Goal: Task Accomplishment & Management: Use online tool/utility

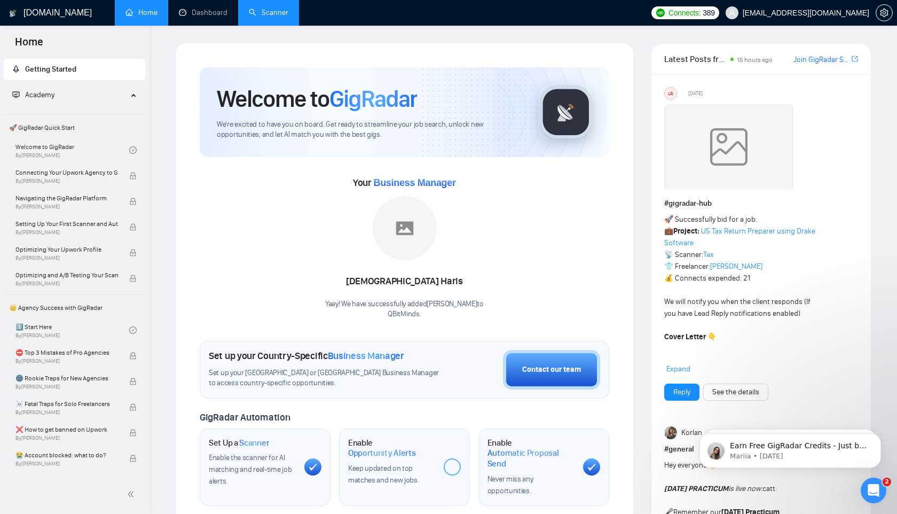
click at [274, 15] on link "Scanner" at bounding box center [269, 12] width 40 height 9
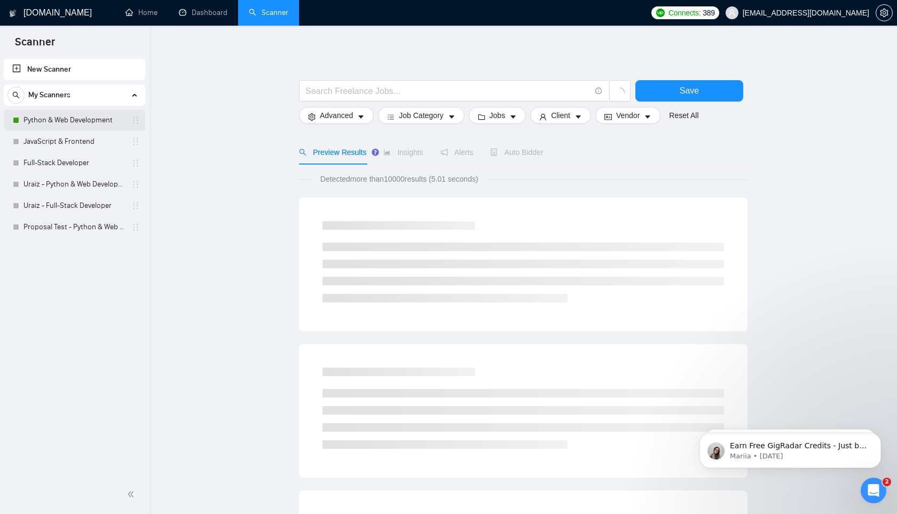
click at [68, 120] on link "Python & Web Development" at bounding box center [73, 119] width 101 height 21
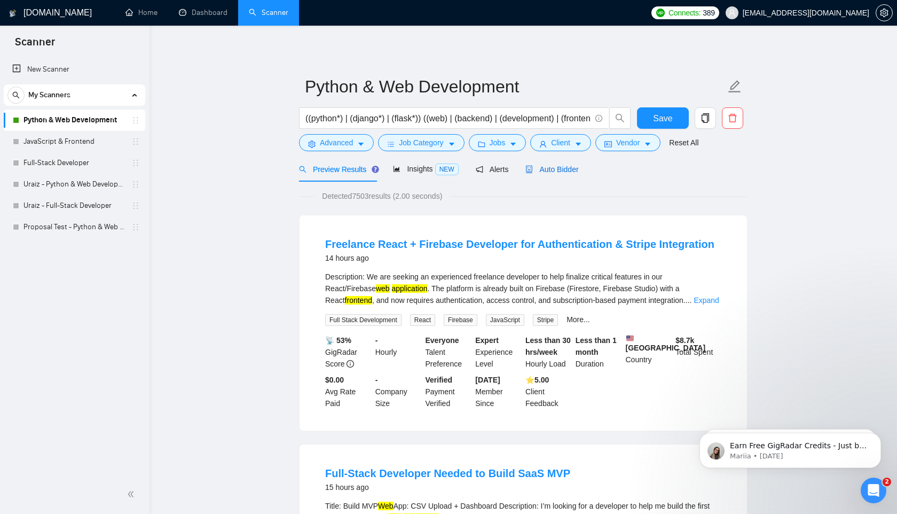
click at [550, 169] on span "Auto Bidder" at bounding box center [551, 169] width 53 height 9
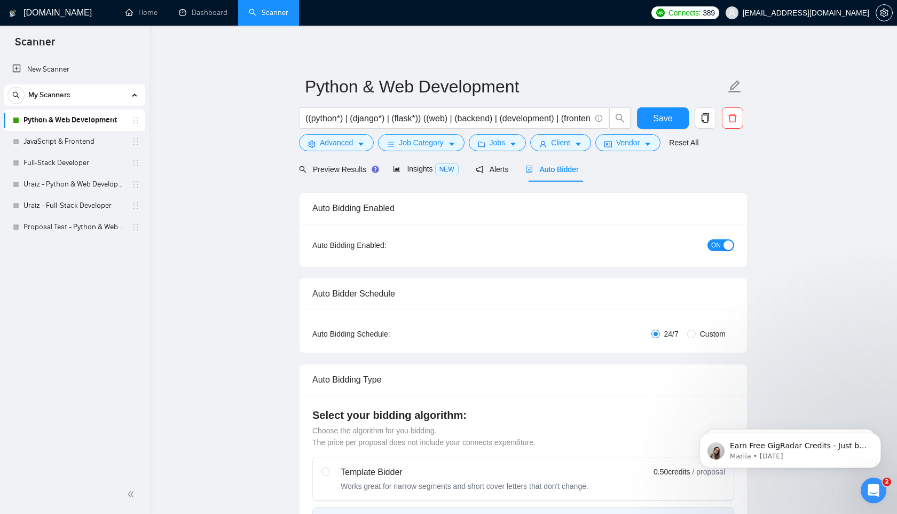
radio input "false"
radio input "true"
checkbox input "true"
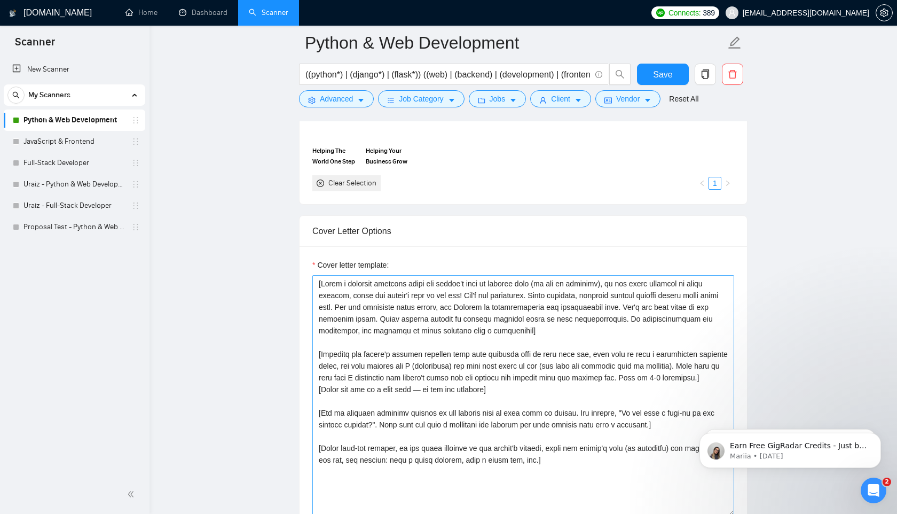
scroll to position [1298, 0]
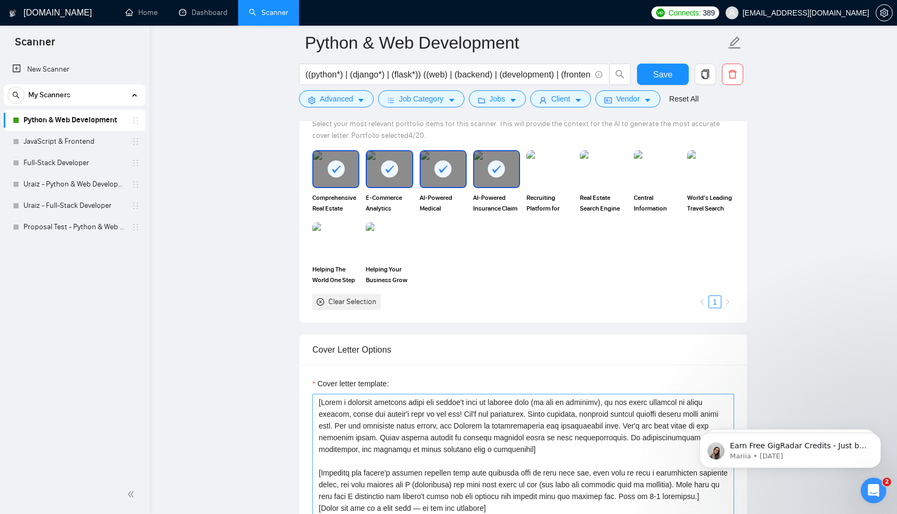
scroll to position [1137, 0]
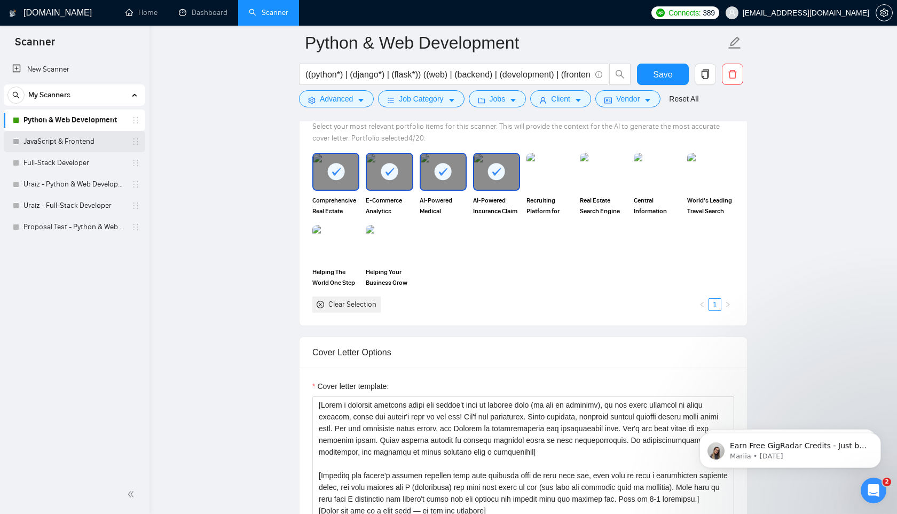
click at [34, 135] on link "JavaScript & Frontend" at bounding box center [73, 141] width 101 height 21
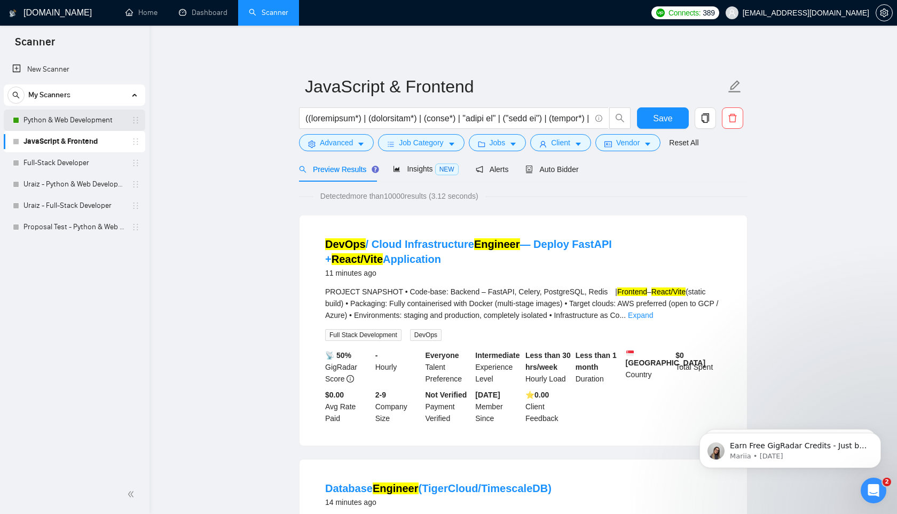
click at [48, 122] on link "Python & Web Development" at bounding box center [73, 119] width 101 height 21
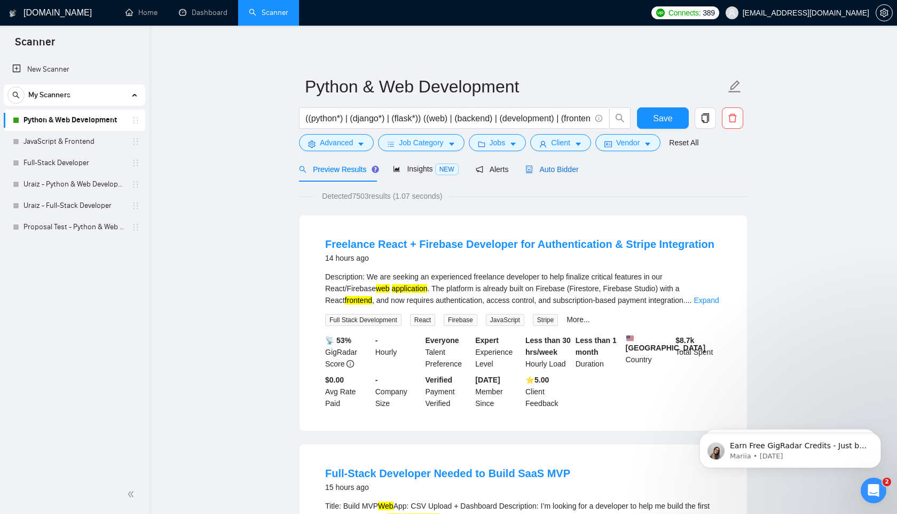
click at [550, 168] on span "Auto Bidder" at bounding box center [551, 169] width 53 height 9
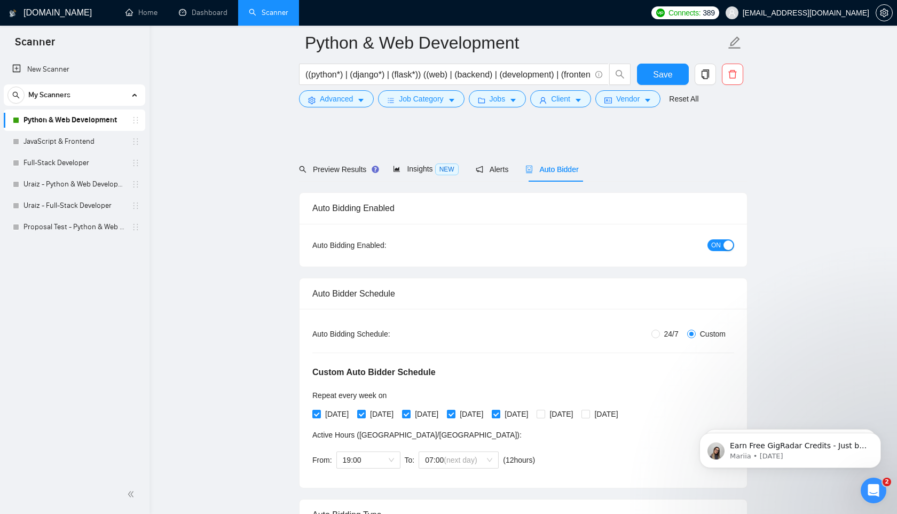
radio input "false"
radio input "true"
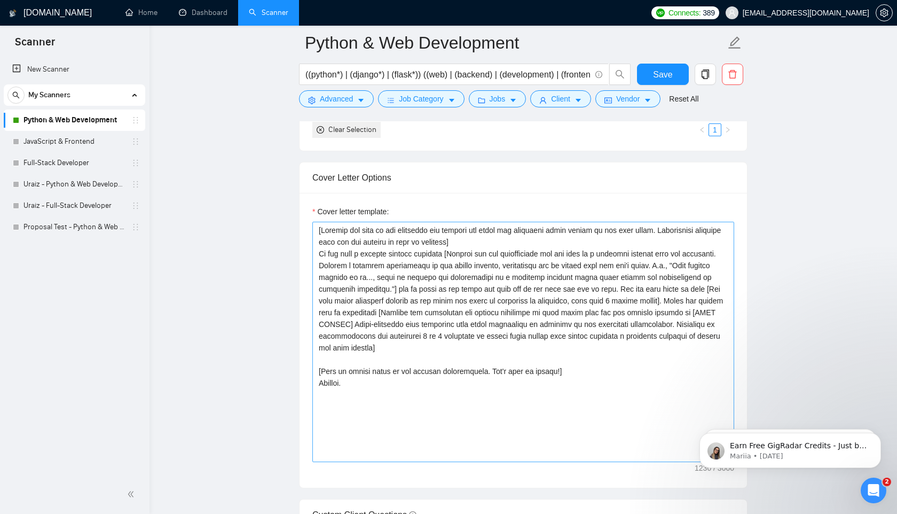
scroll to position [1319, 0]
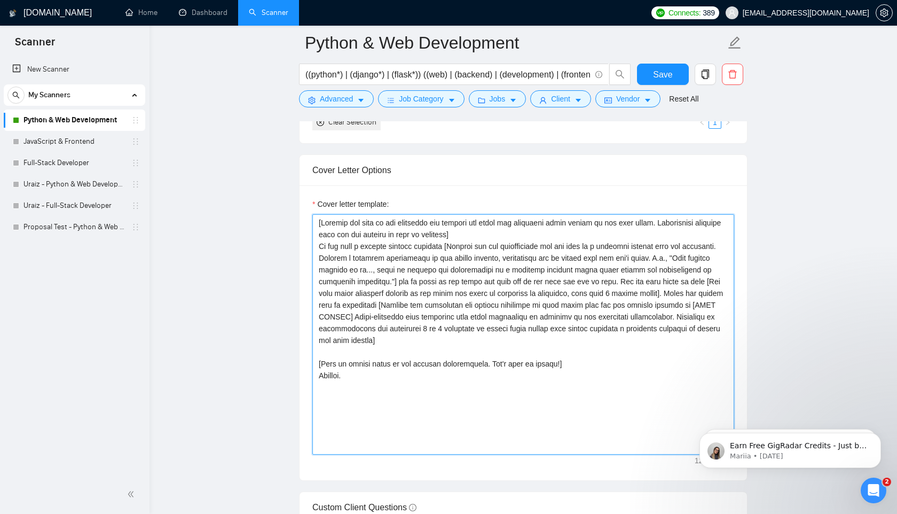
click at [698, 284] on textarea "Cover letter template:" at bounding box center [523, 334] width 422 height 240
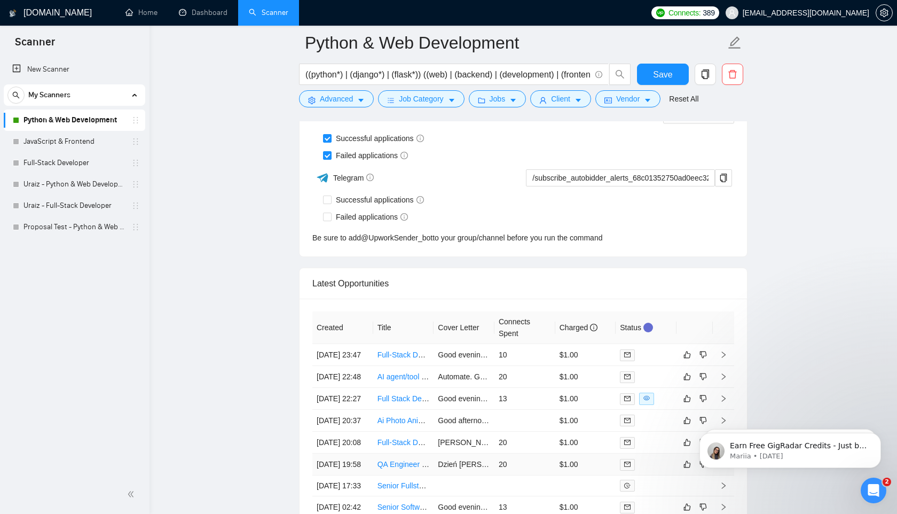
scroll to position [2820, 0]
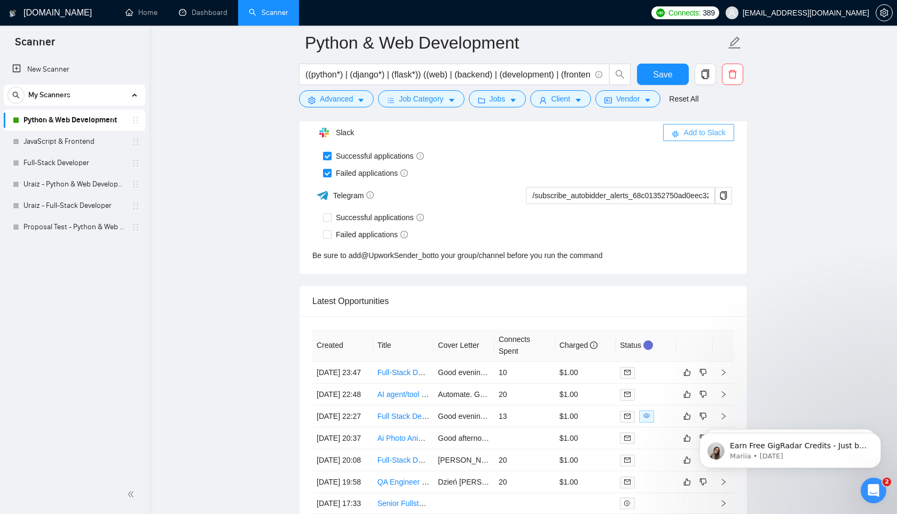
click at [705, 133] on span "Add to Slack" at bounding box center [704, 133] width 42 height 12
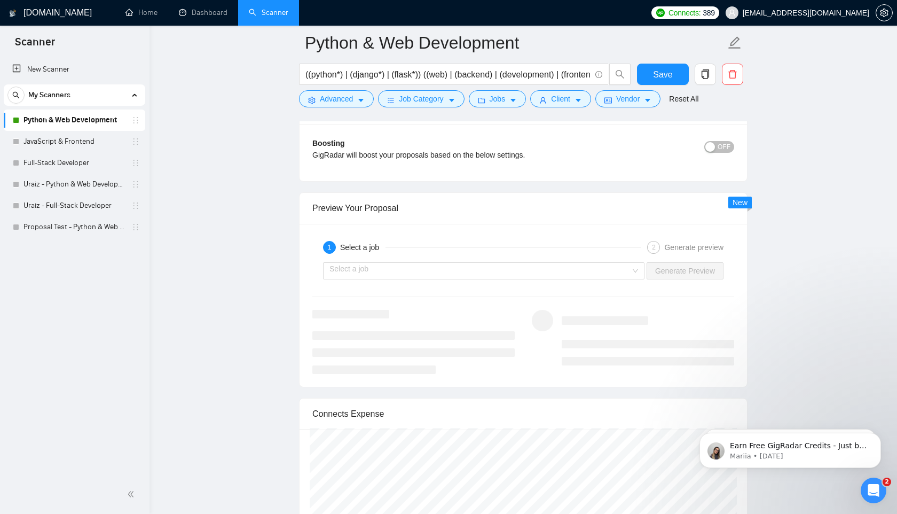
scroll to position [2198, 0]
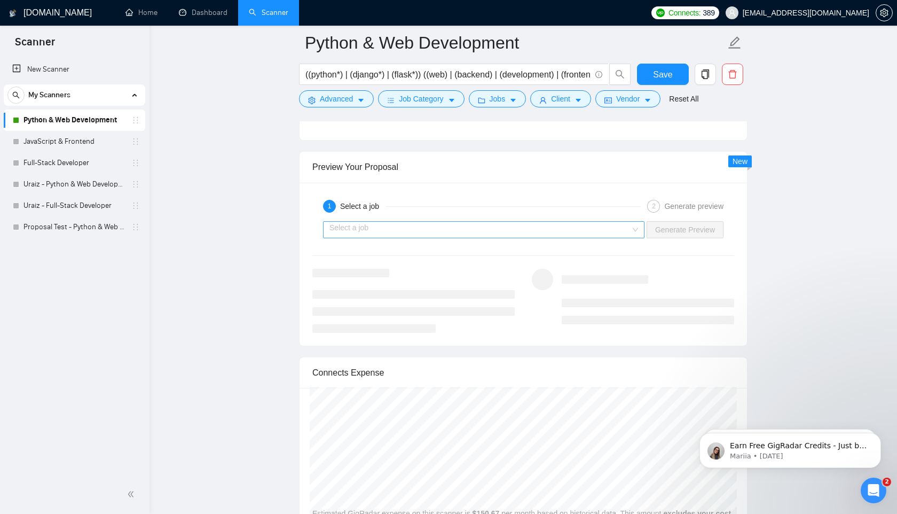
click at [637, 230] on div "Select a job" at bounding box center [483, 229] width 321 height 17
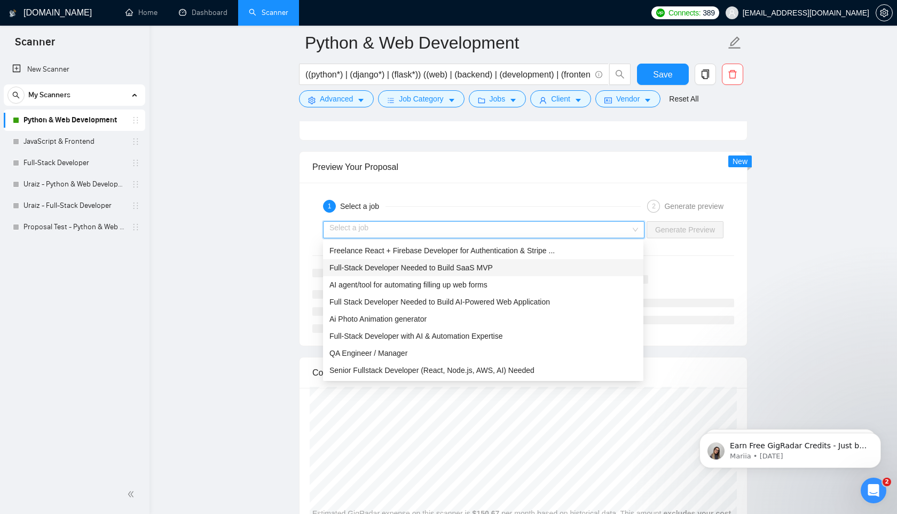
click at [410, 268] on span "Full-Stack Developer Needed to Build SaaS MVP" at bounding box center [410, 267] width 163 height 9
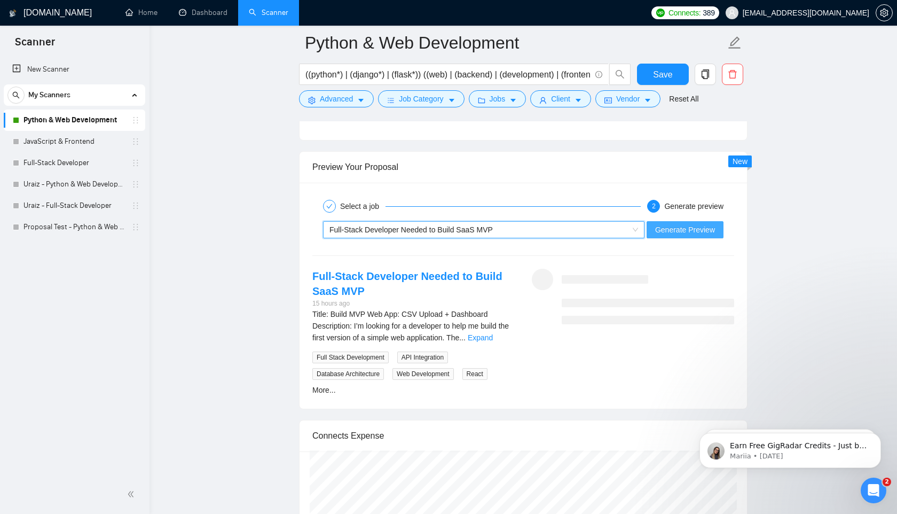
click at [680, 231] on span "Generate Preview" at bounding box center [685, 230] width 60 height 12
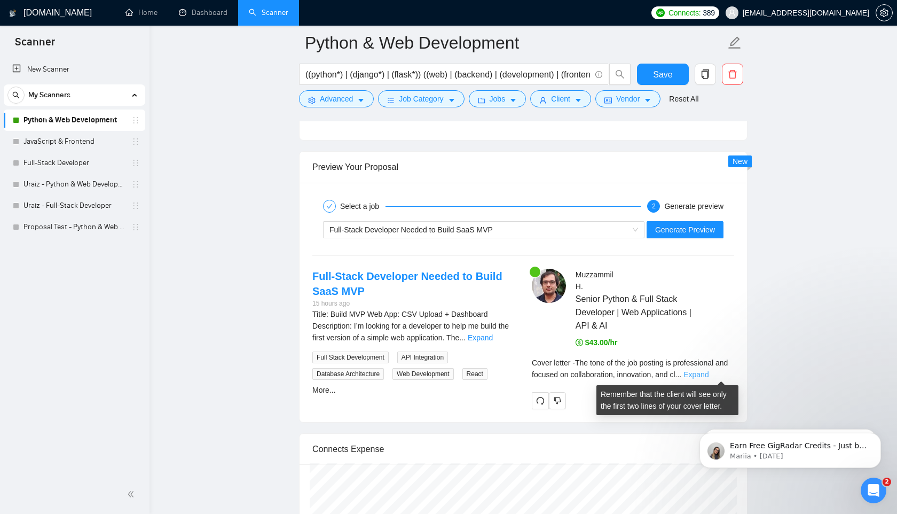
click at [709, 373] on link "Expand" at bounding box center [695, 374] width 25 height 9
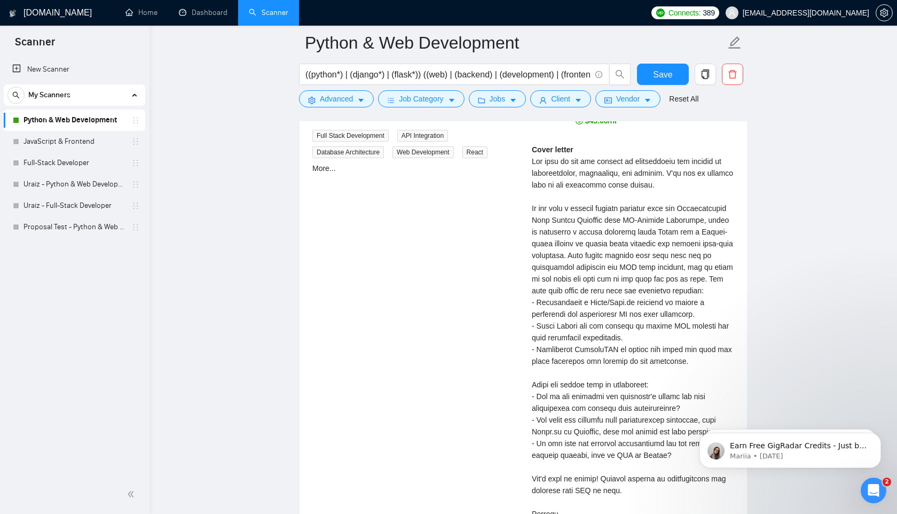
scroll to position [2419, 0]
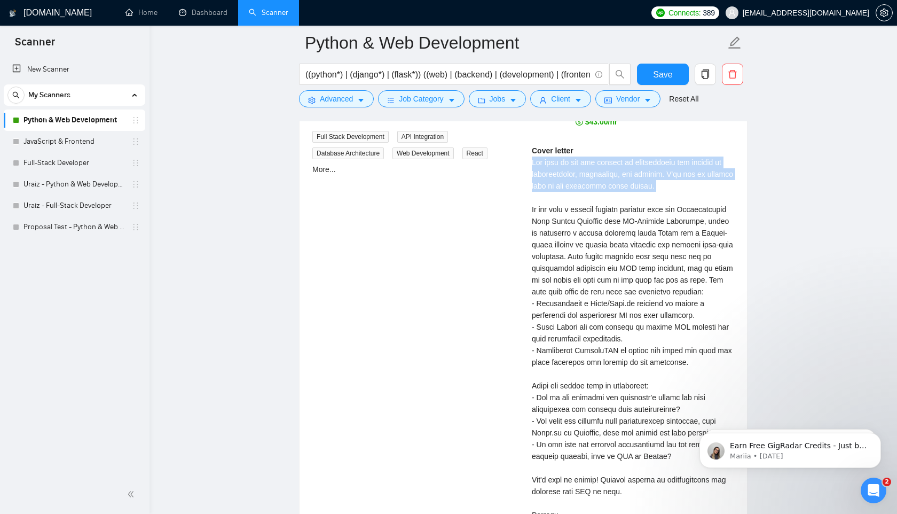
drag, startPoint x: 533, startPoint y: 162, endPoint x: 641, endPoint y: 193, distance: 111.7
click at [641, 193] on div "Cover letter" at bounding box center [633, 333] width 202 height 376
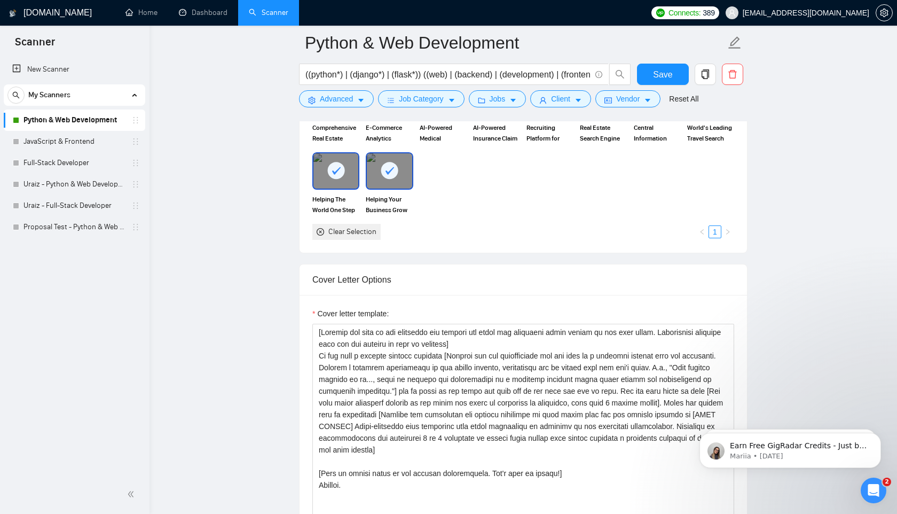
scroll to position [1253, 0]
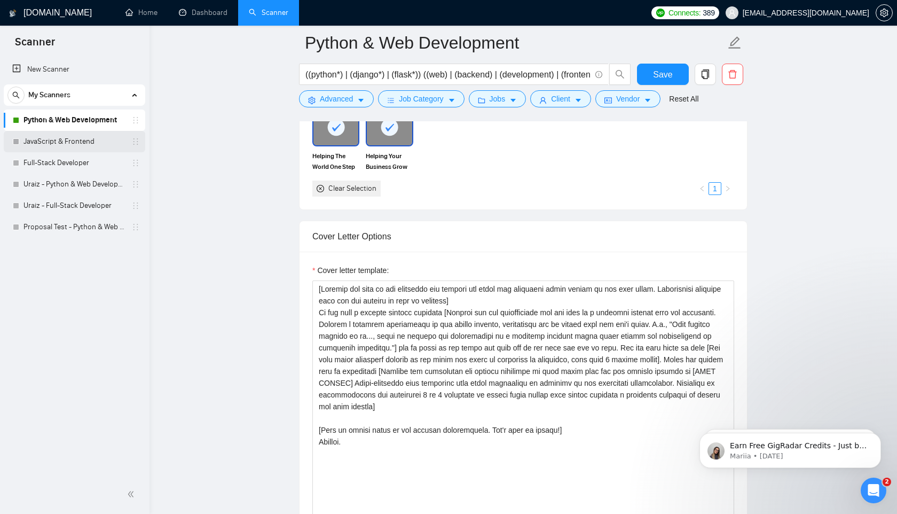
click at [72, 144] on link "JavaScript & Frontend" at bounding box center [73, 141] width 101 height 21
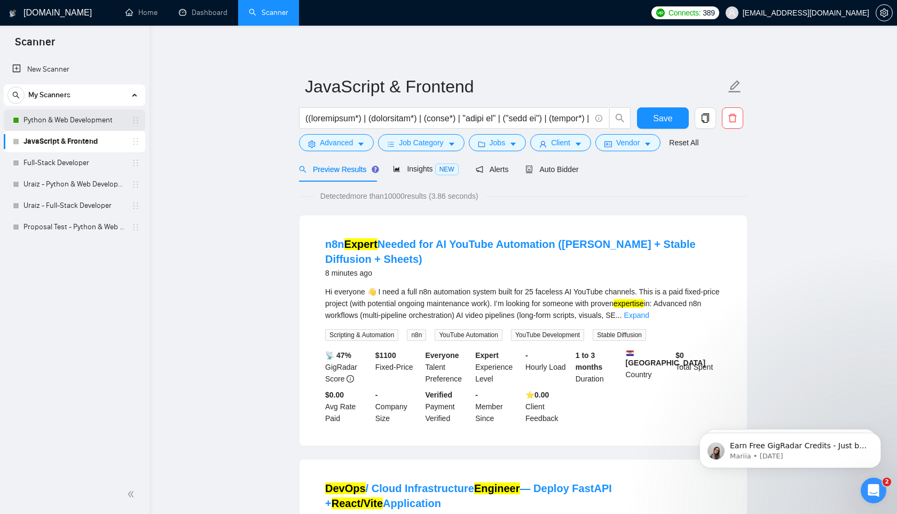
click at [48, 115] on link "Python & Web Development" at bounding box center [73, 119] width 101 height 21
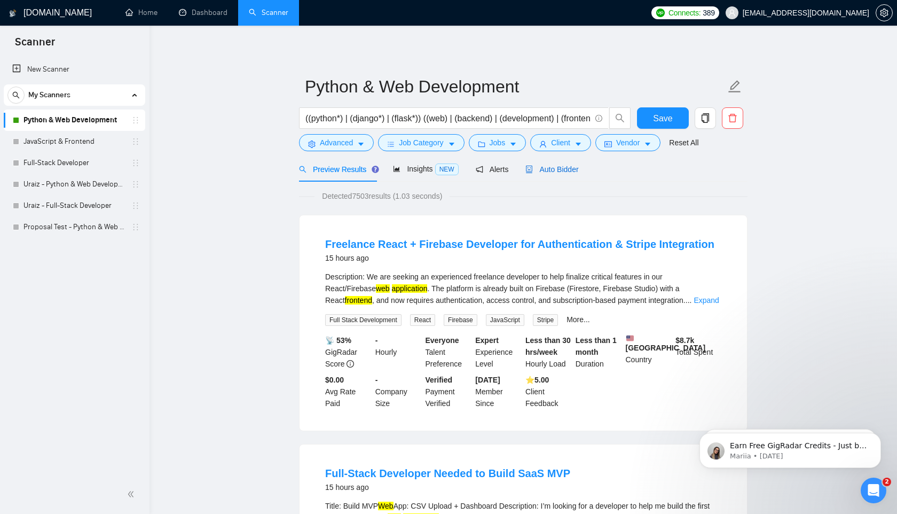
click at [555, 167] on span "Auto Bidder" at bounding box center [551, 169] width 53 height 9
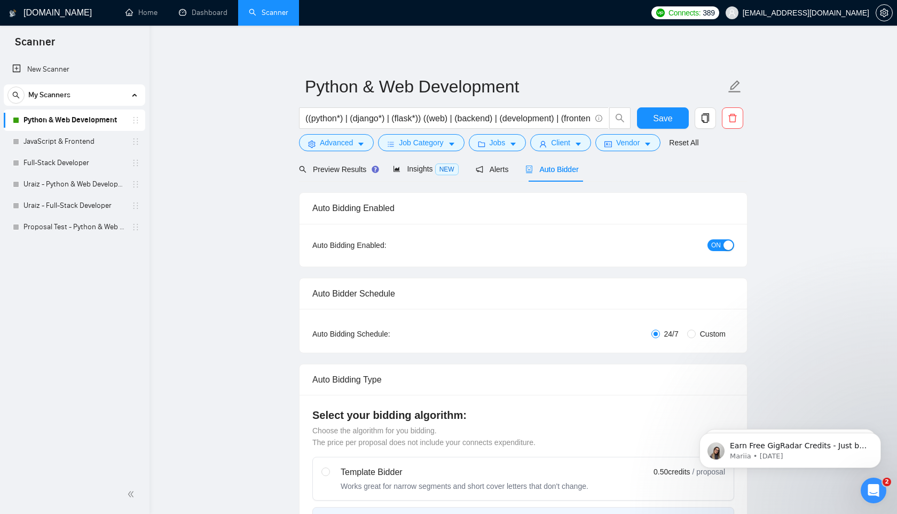
radio input "false"
radio input "true"
checkbox input "true"
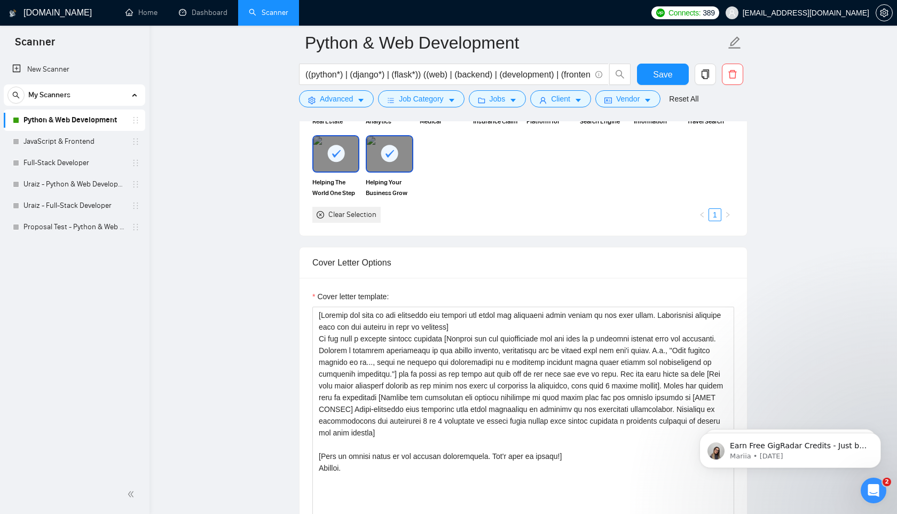
scroll to position [1294, 0]
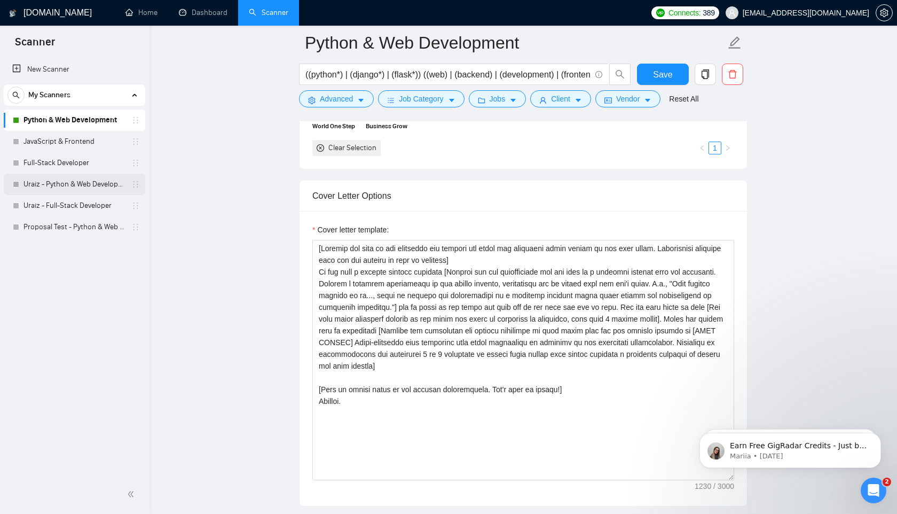
click at [57, 176] on link "Uraiz - Python & Web Development" at bounding box center [73, 184] width 101 height 21
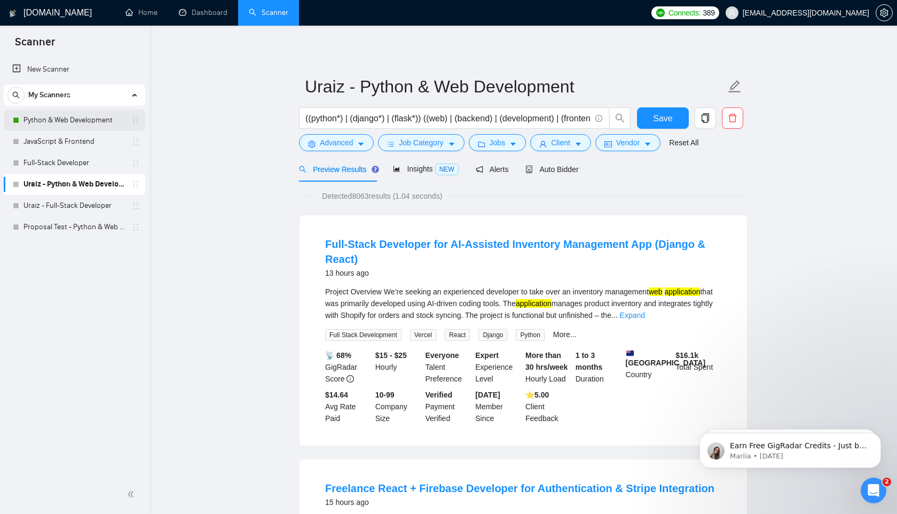
click at [66, 123] on link "Python & Web Development" at bounding box center [73, 119] width 101 height 21
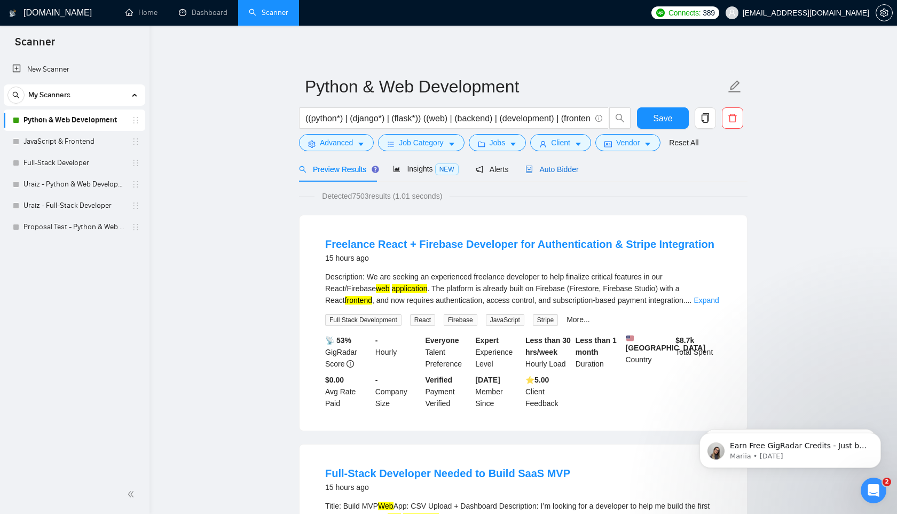
click at [562, 169] on span "Auto Bidder" at bounding box center [551, 169] width 53 height 9
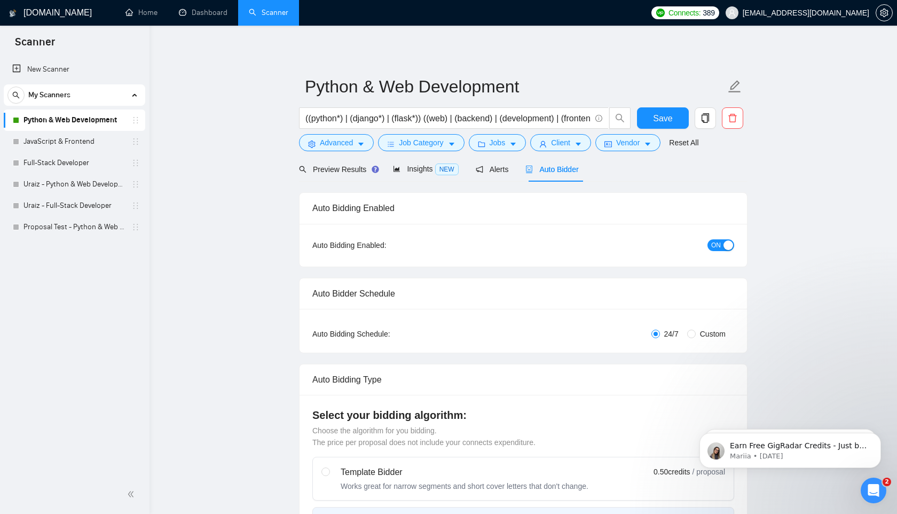
radio input "false"
radio input "true"
checkbox input "true"
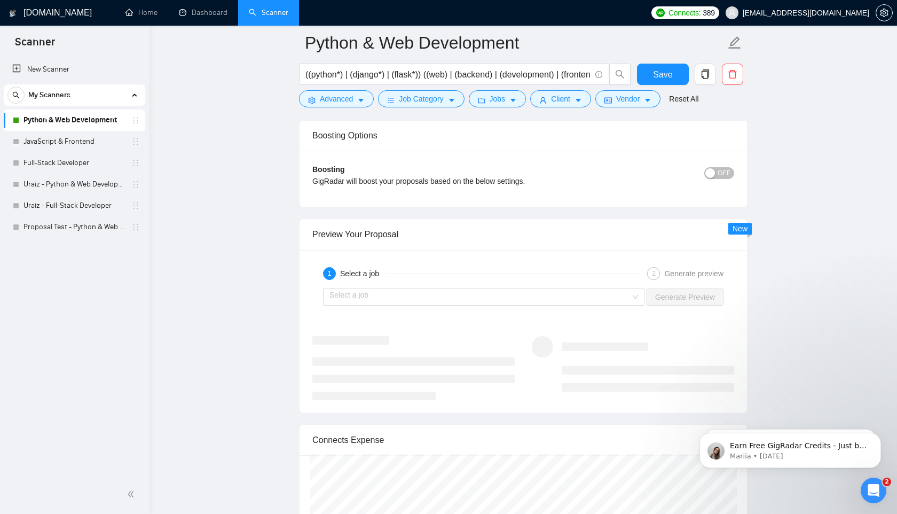
scroll to position [2139, 0]
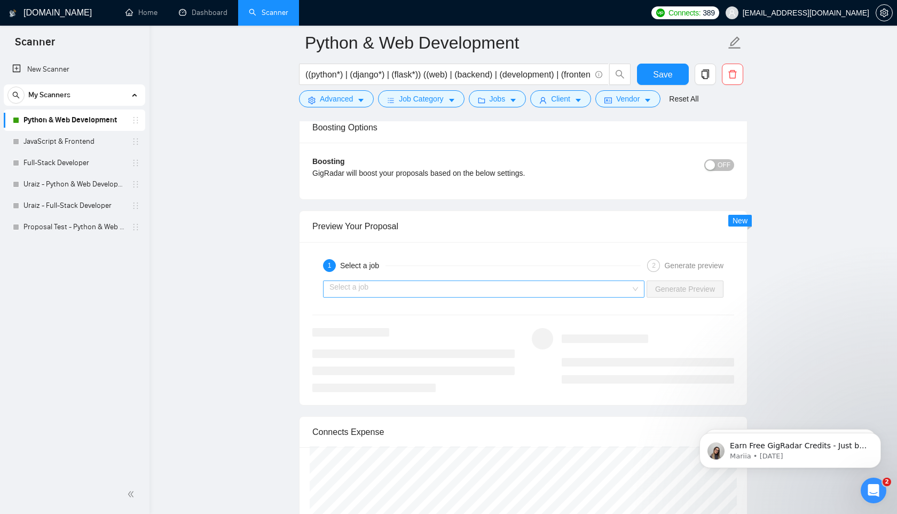
click at [520, 284] on input "search" at bounding box center [479, 289] width 301 height 16
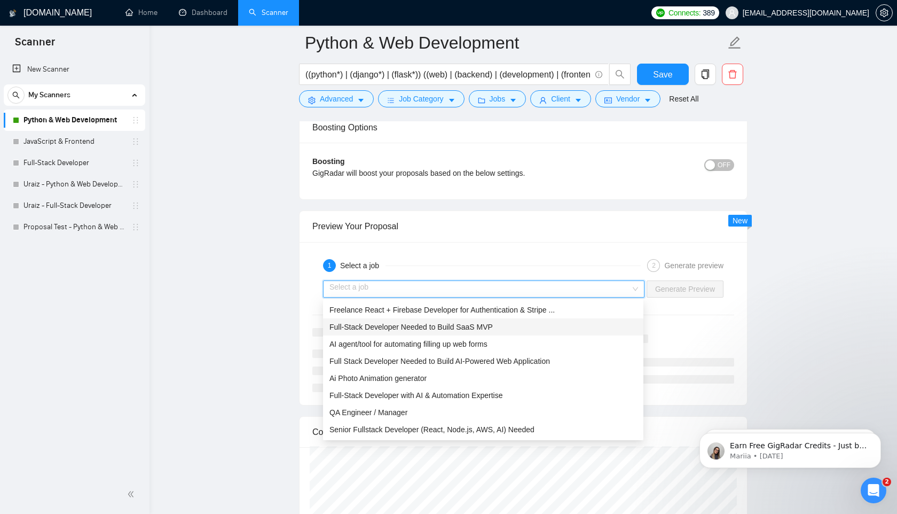
click at [465, 327] on span "Full-Stack Developer Needed to Build SaaS MVP" at bounding box center [410, 327] width 163 height 9
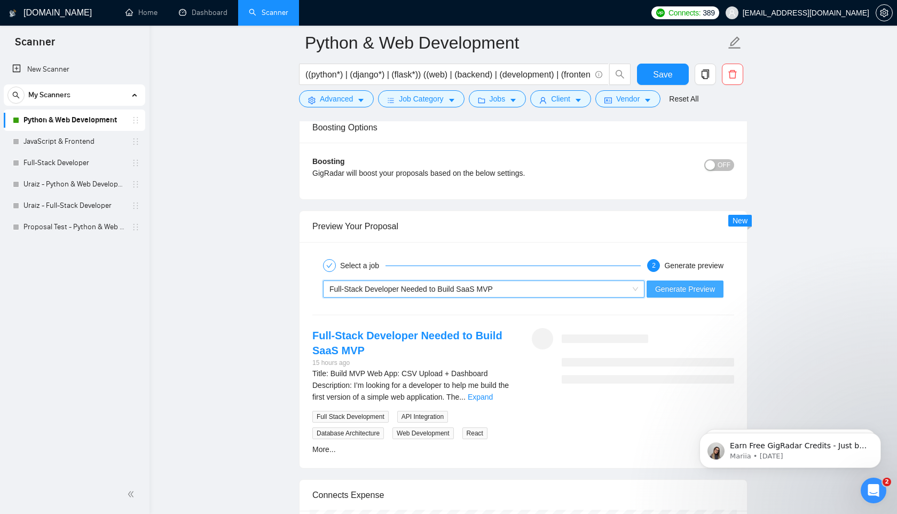
click at [684, 287] on span "Generate Preview" at bounding box center [685, 289] width 60 height 12
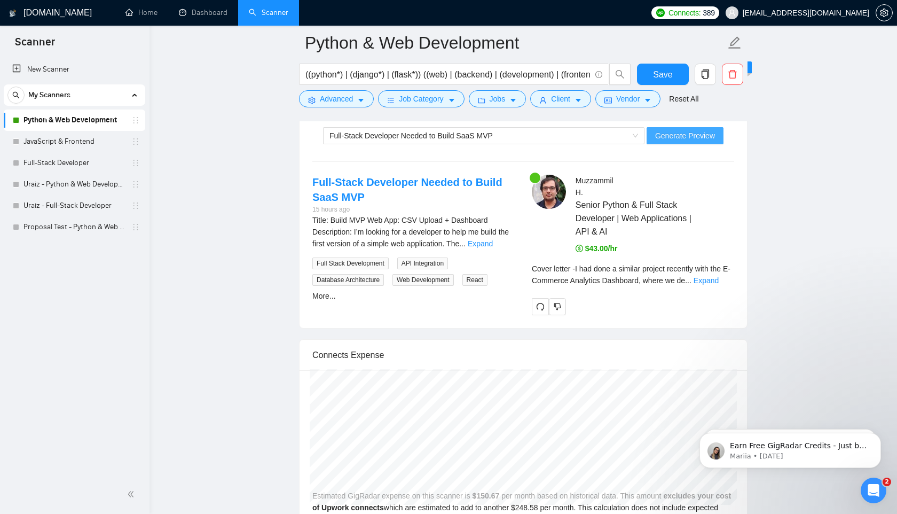
scroll to position [2293, 0]
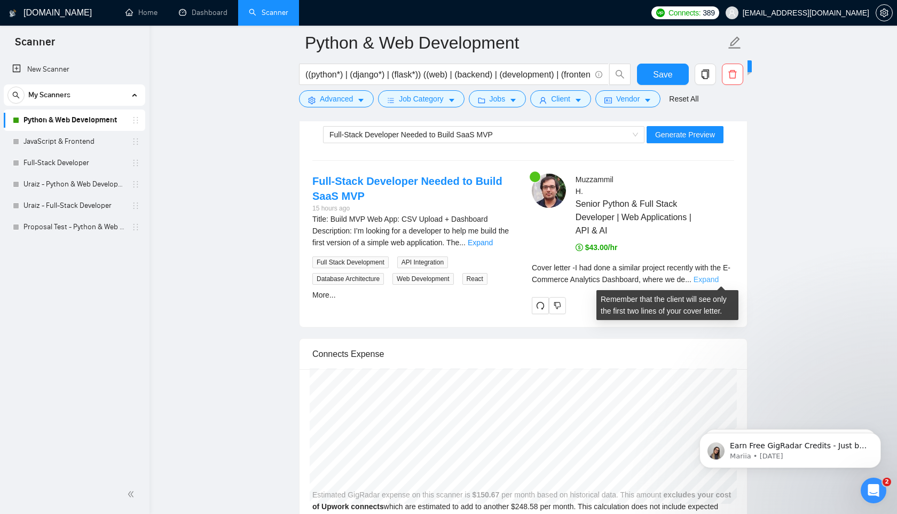
click at [716, 278] on link "Expand" at bounding box center [706, 279] width 25 height 9
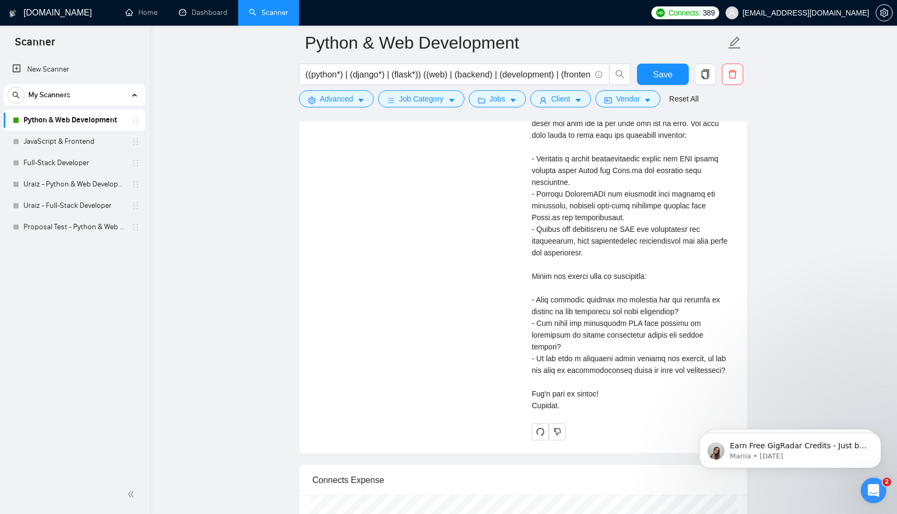
scroll to position [2509, 0]
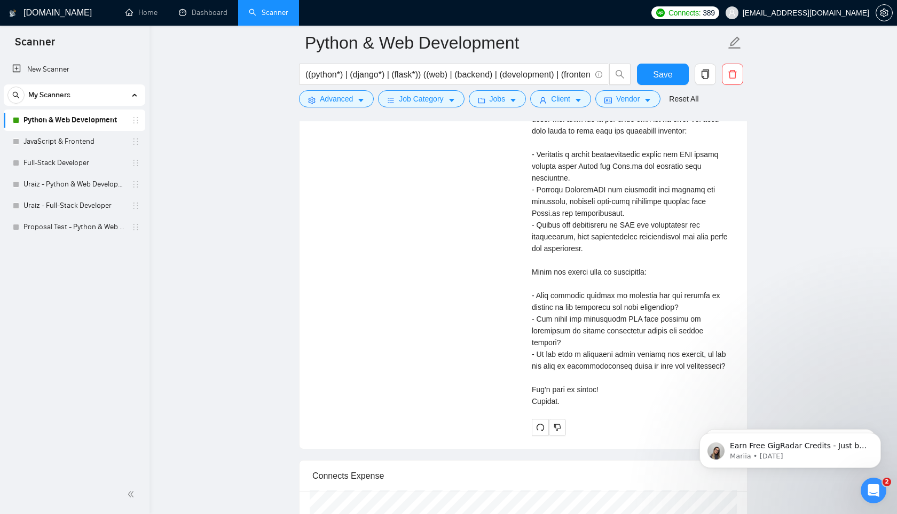
click at [389, 178] on div "Full-Stack Developer Needed to Build SaaS MVP 15 hours ago Title: Build MVP Web…" at bounding box center [523, 197] width 439 height 478
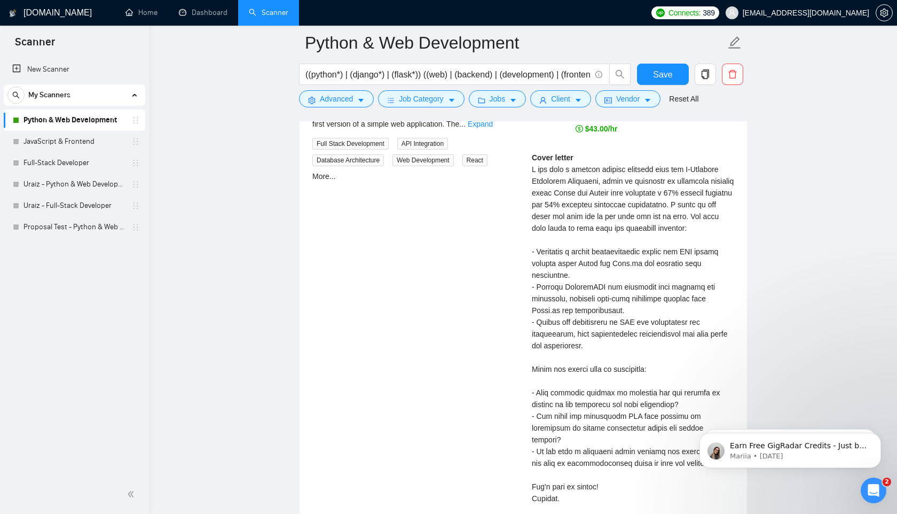
scroll to position [2293, 0]
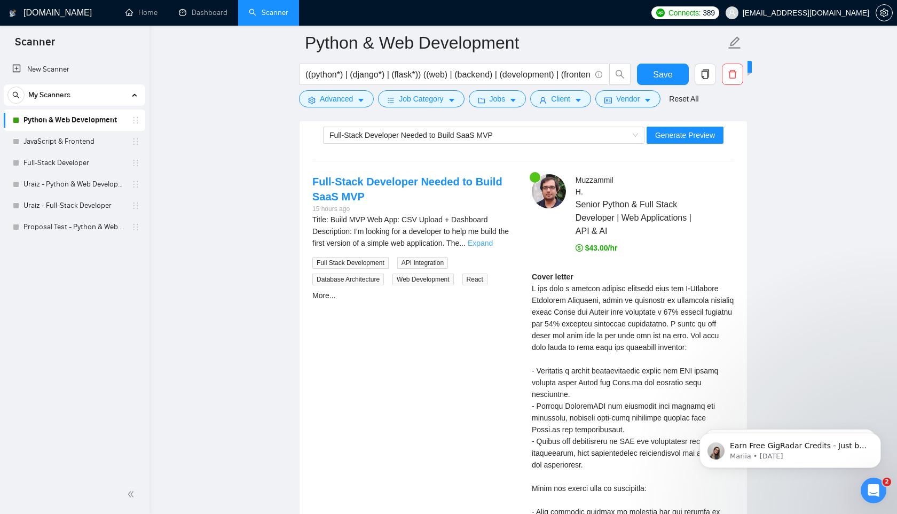
click at [493, 243] on link "Expand" at bounding box center [480, 243] width 25 height 9
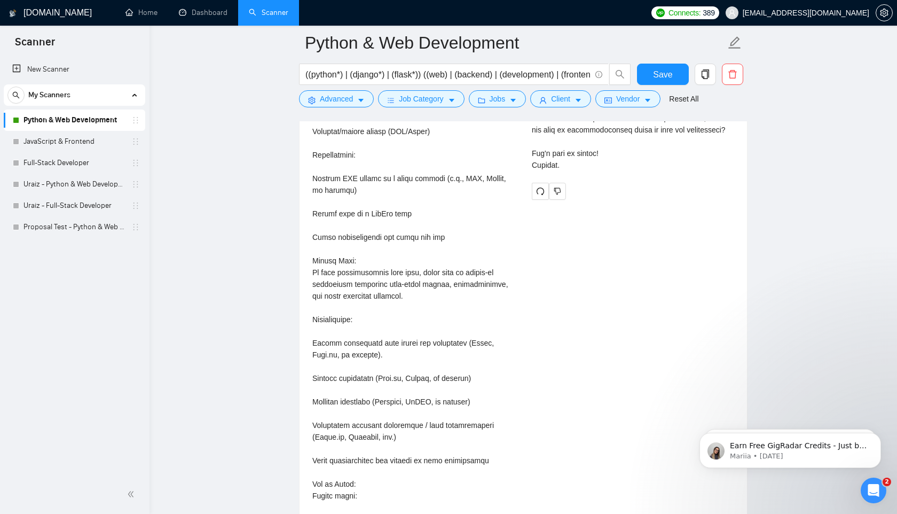
scroll to position [2933, 0]
